Goal: Transaction & Acquisition: Purchase product/service

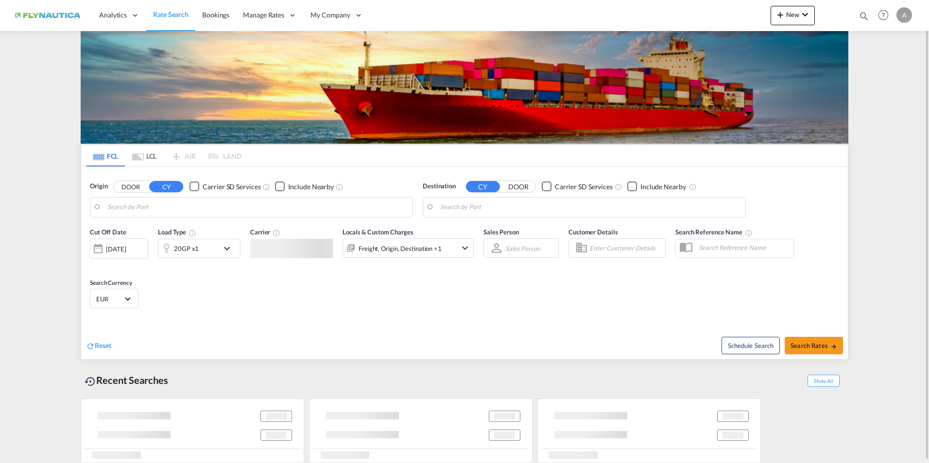
type input "[GEOGRAPHIC_DATA], [GEOGRAPHIC_DATA]"
type input "Pat [GEOGRAPHIC_DATA], [GEOGRAPHIC_DATA]"
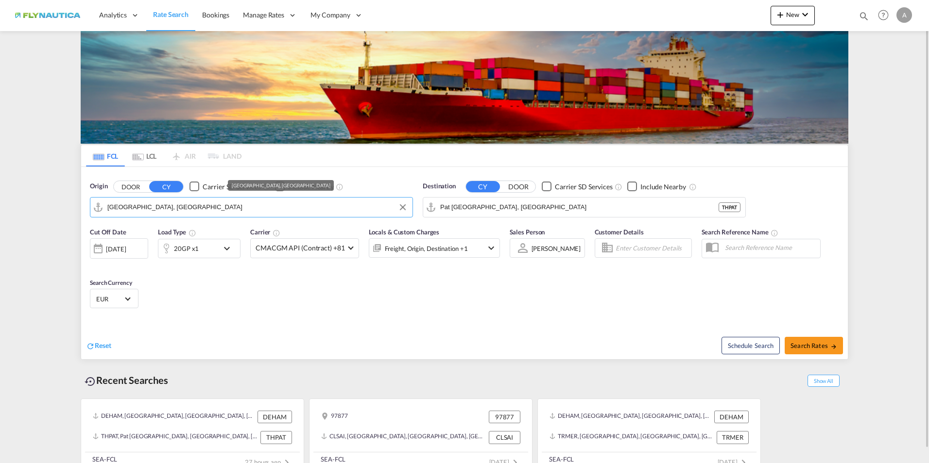
click at [172, 207] on input "[GEOGRAPHIC_DATA], [GEOGRAPHIC_DATA]" at bounding box center [257, 207] width 300 height 15
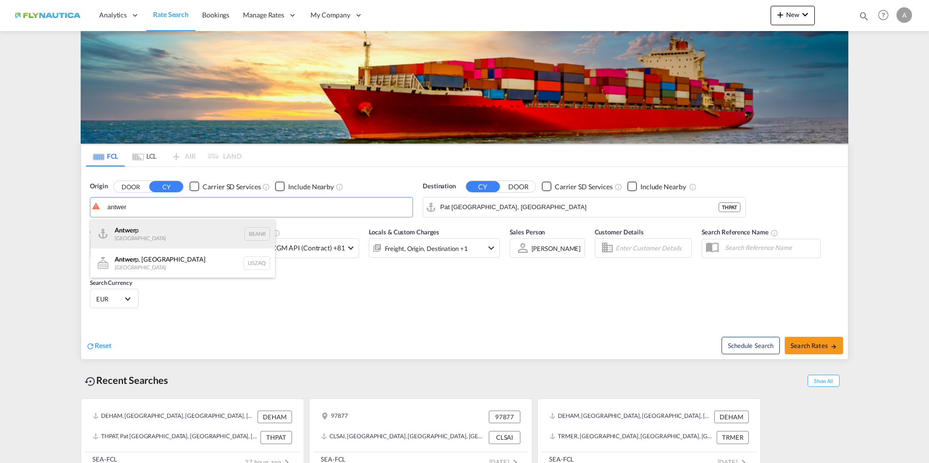
click at [142, 225] on div "Antwer p Belgium BEANR" at bounding box center [182, 234] width 185 height 29
type input "[GEOGRAPHIC_DATA], BEANR"
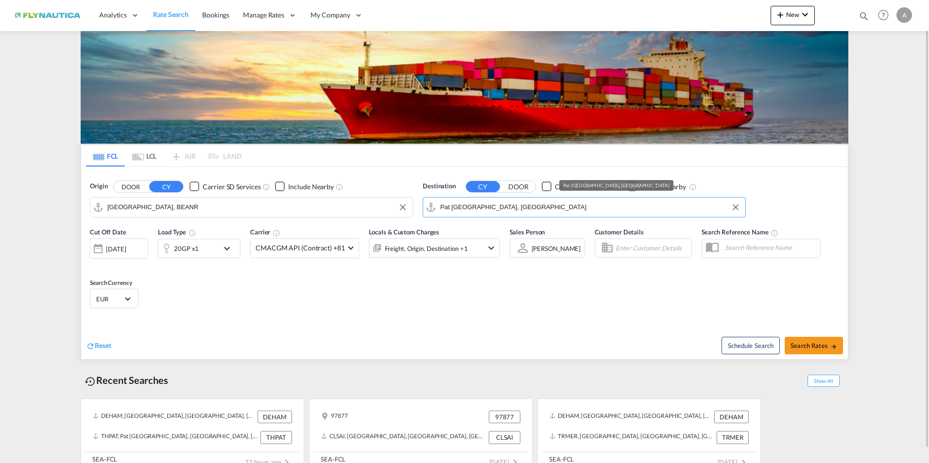
click at [508, 211] on input "Pat [GEOGRAPHIC_DATA], [GEOGRAPHIC_DATA]" at bounding box center [590, 207] width 300 height 15
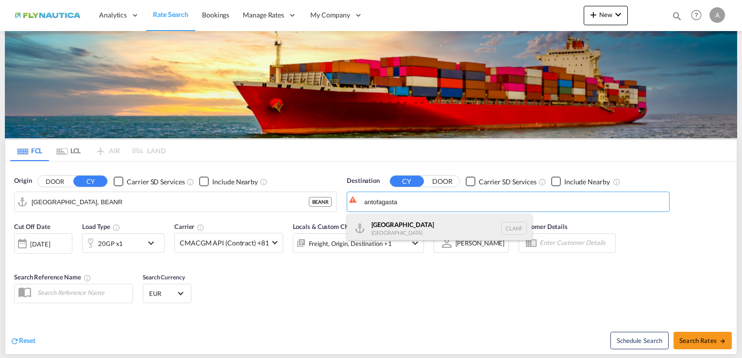
click at [377, 227] on div "Antofagasta [GEOGRAPHIC_DATA] CLANF" at bounding box center [439, 228] width 185 height 29
type input "Antofagasta, CLANF"
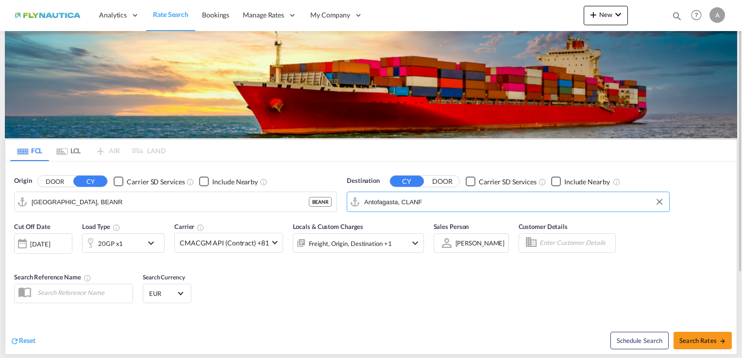
click at [121, 242] on div "20GP x1" at bounding box center [110, 244] width 25 height 14
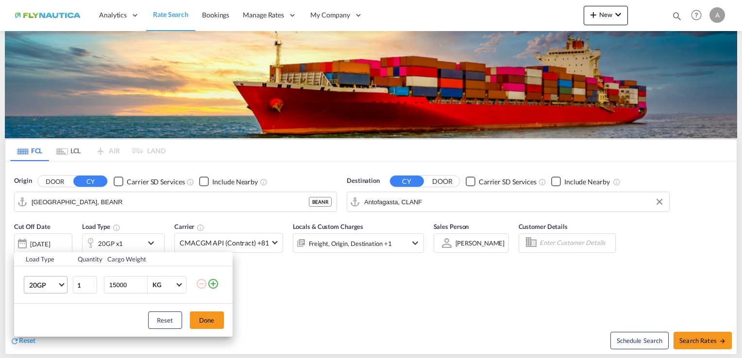
click at [59, 283] on span "Choose: \a20GP" at bounding box center [61, 284] width 5 height 5
click at [44, 287] on div "40HC" at bounding box center [38, 288] width 18 height 10
click at [110, 284] on input "15000" at bounding box center [127, 285] width 39 height 17
type input "20000"
click at [203, 320] on button "Done" at bounding box center [207, 320] width 34 height 17
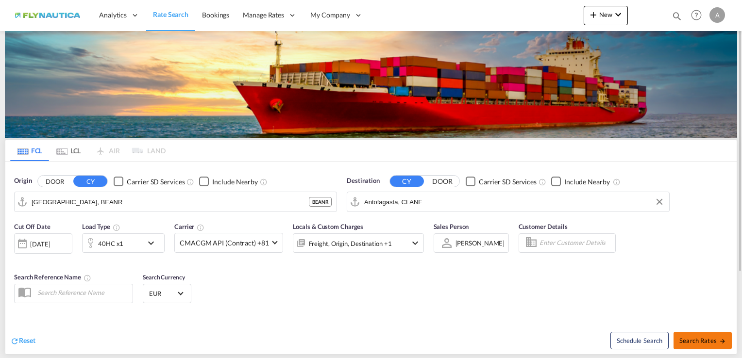
click at [698, 335] on button "Search Rates" at bounding box center [703, 340] width 58 height 17
type input "BEANR to CLANF / [DATE]"
